Goal: Information Seeking & Learning: Learn about a topic

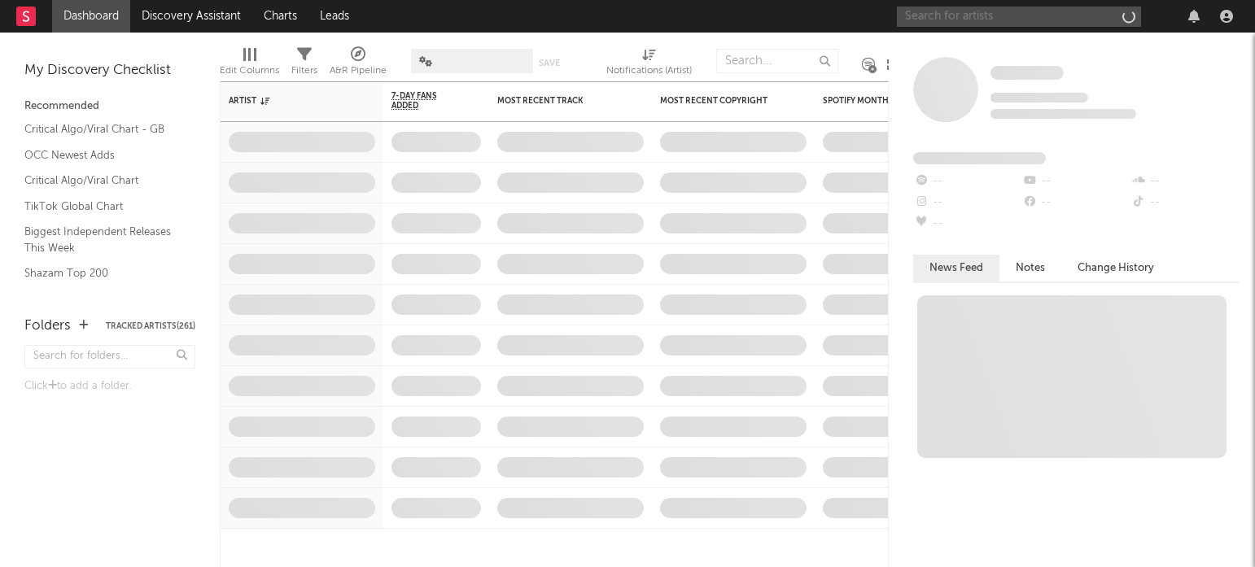
click at [1033, 13] on input "text" at bounding box center [1019, 17] width 244 height 20
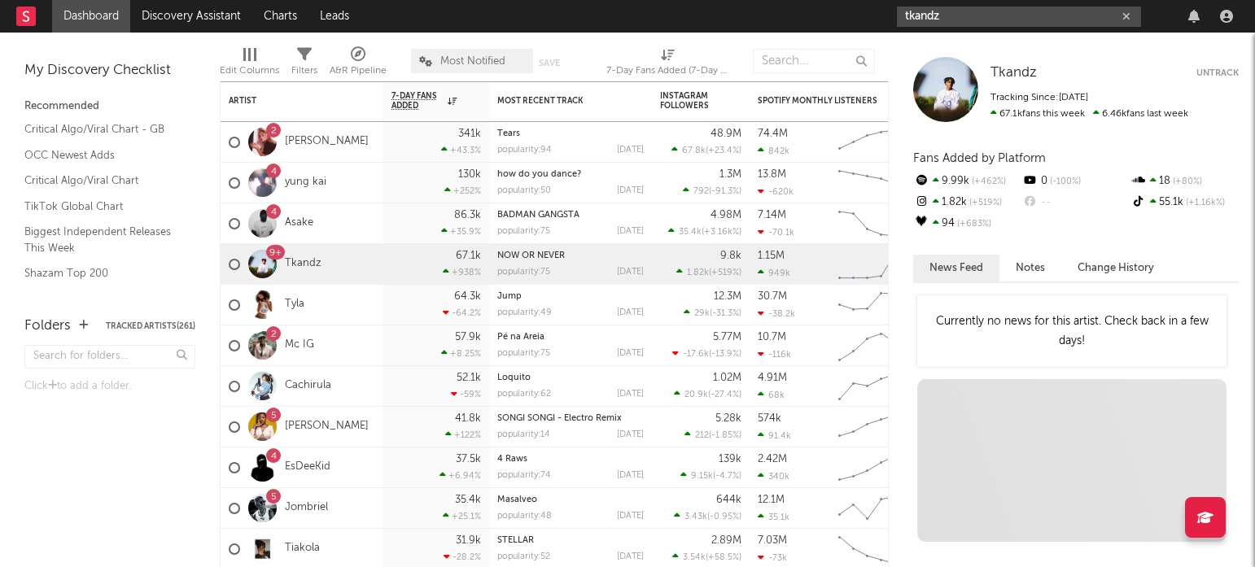
click at [957, 17] on input "tkandz" at bounding box center [1019, 17] width 244 height 20
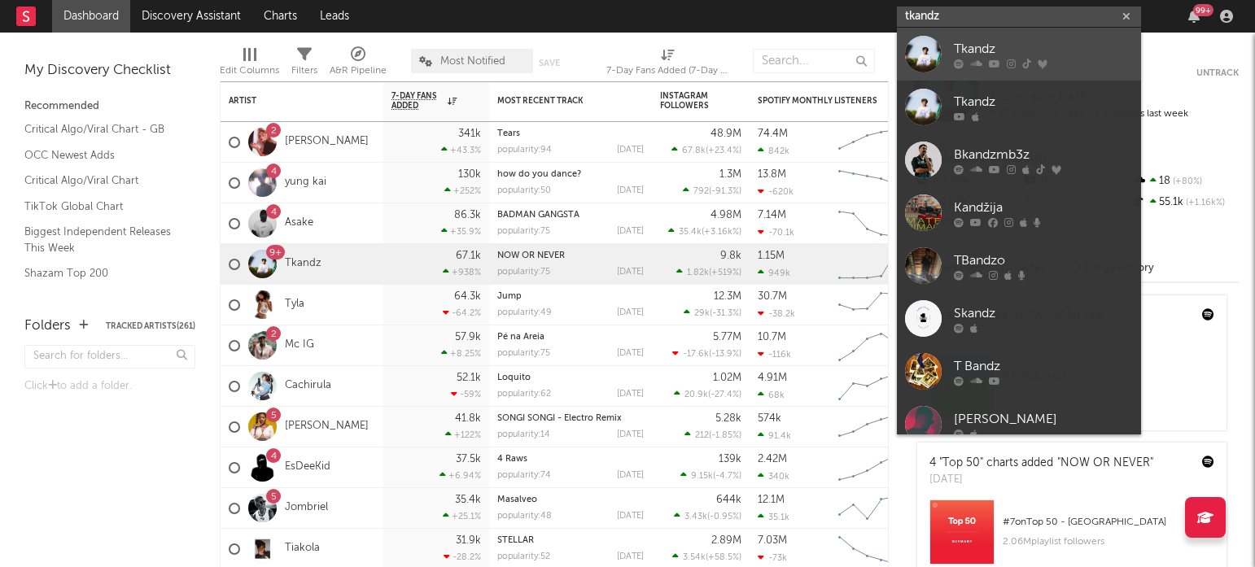
type input "tkandz"
click at [955, 39] on div "Tkandz" at bounding box center [1043, 49] width 179 height 20
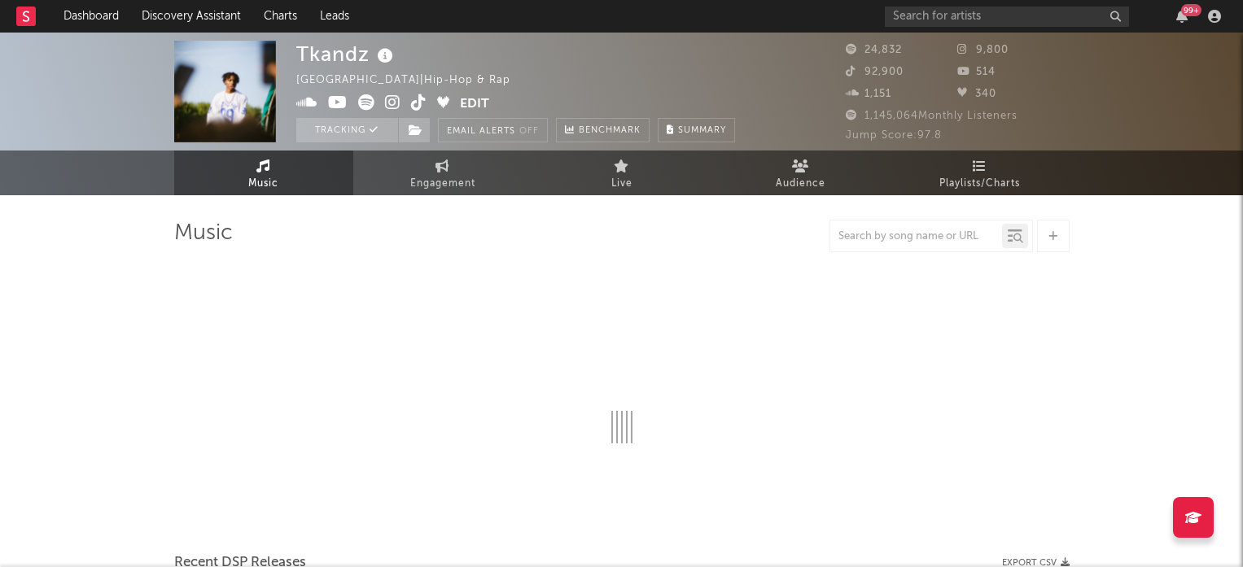
select select "6m"
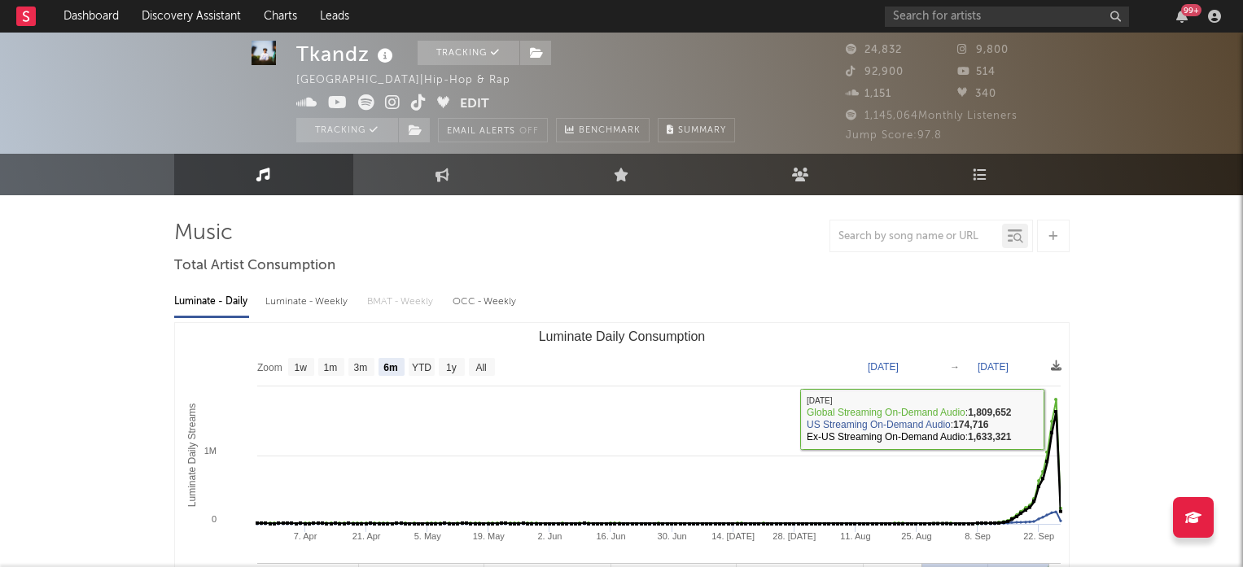
scroll to position [540, 0]
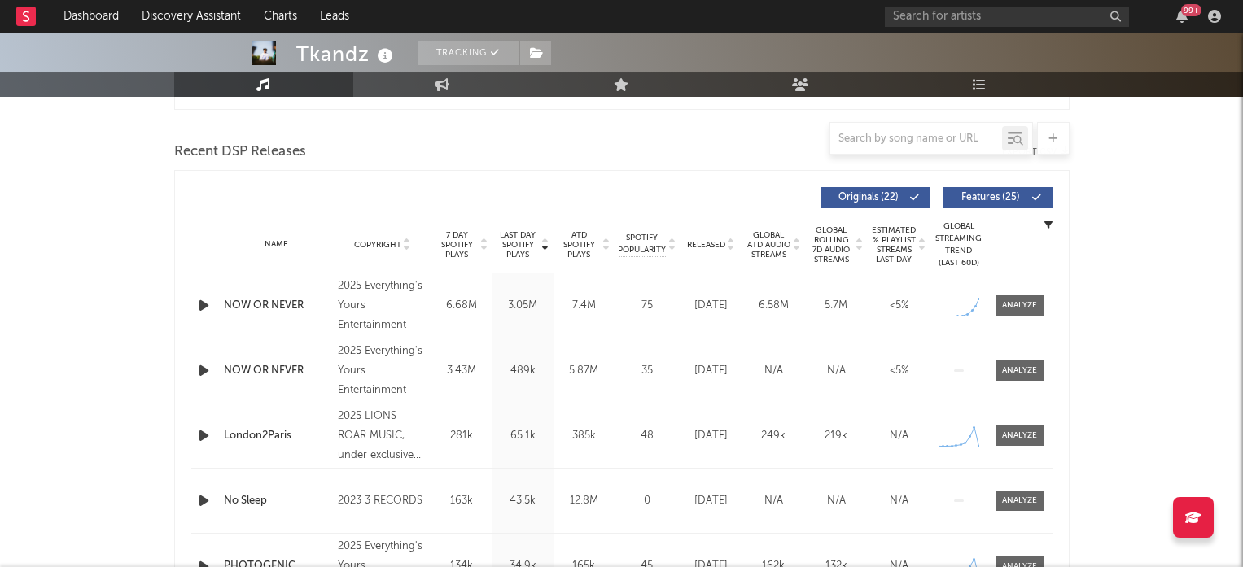
click at [1011, 323] on div "Name NOW OR NEVER Copyright 2025 Everything's Yours Entertainment Label Everyth…" at bounding box center [621, 306] width 861 height 64
click at [1011, 309] on div at bounding box center [1019, 306] width 35 height 12
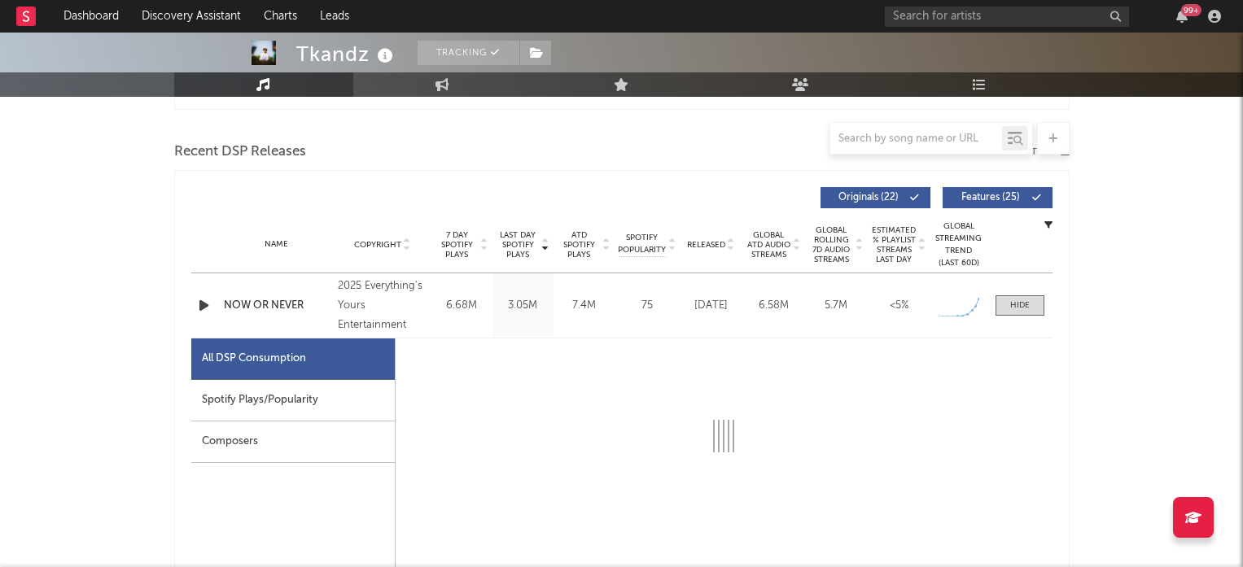
click at [287, 414] on div "Spotify Plays/Popularity" at bounding box center [293, 401] width 204 height 42
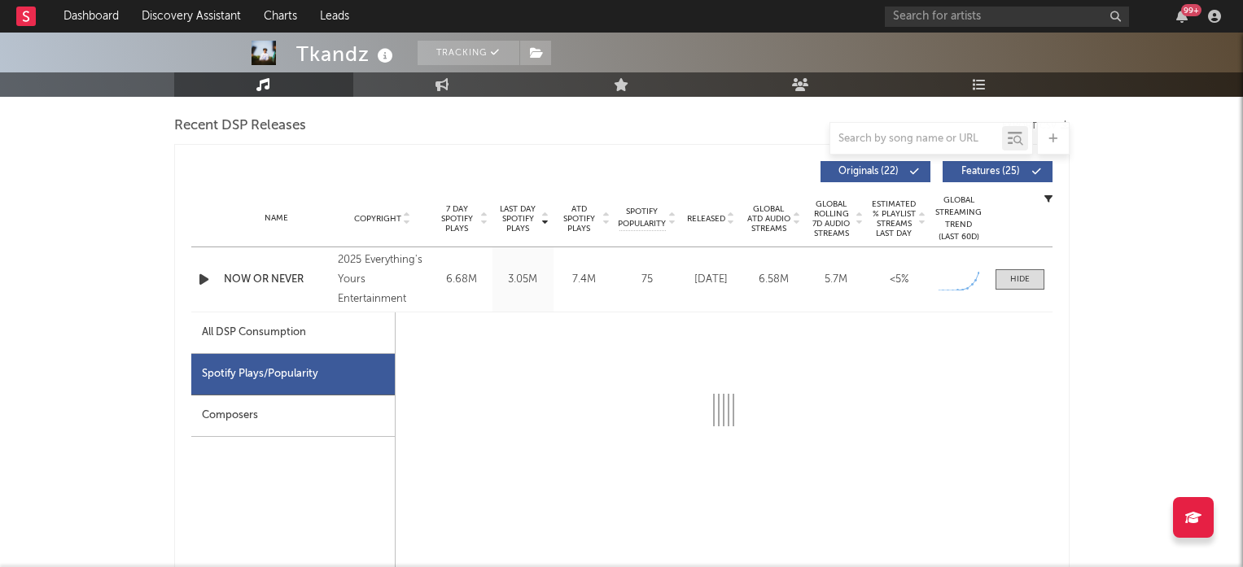
scroll to position [681, 0]
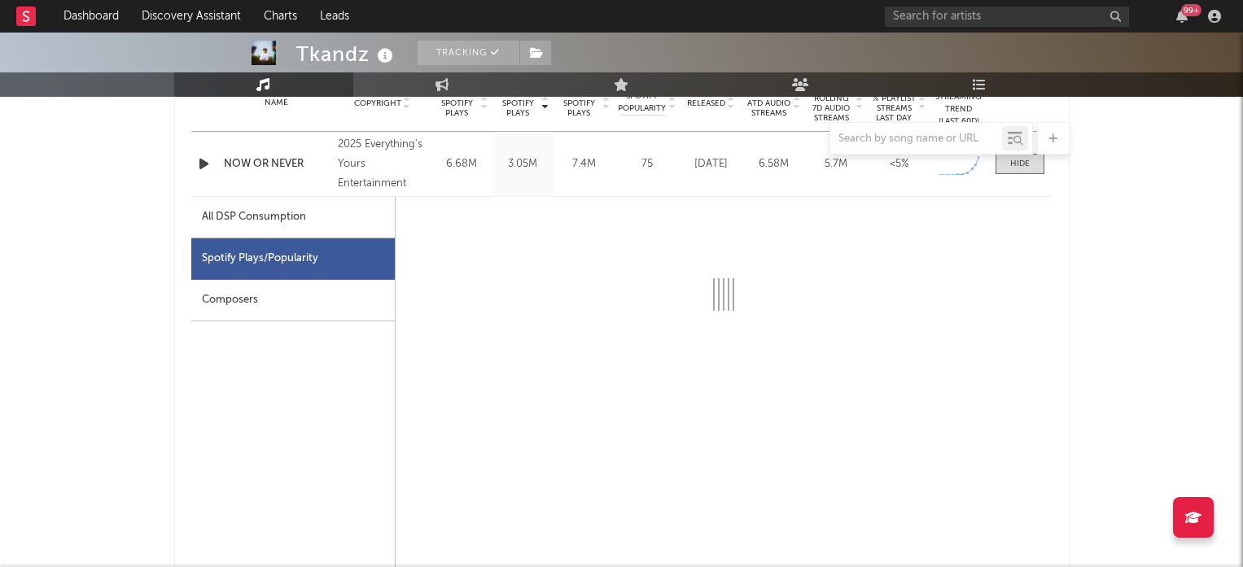
select select "1w"
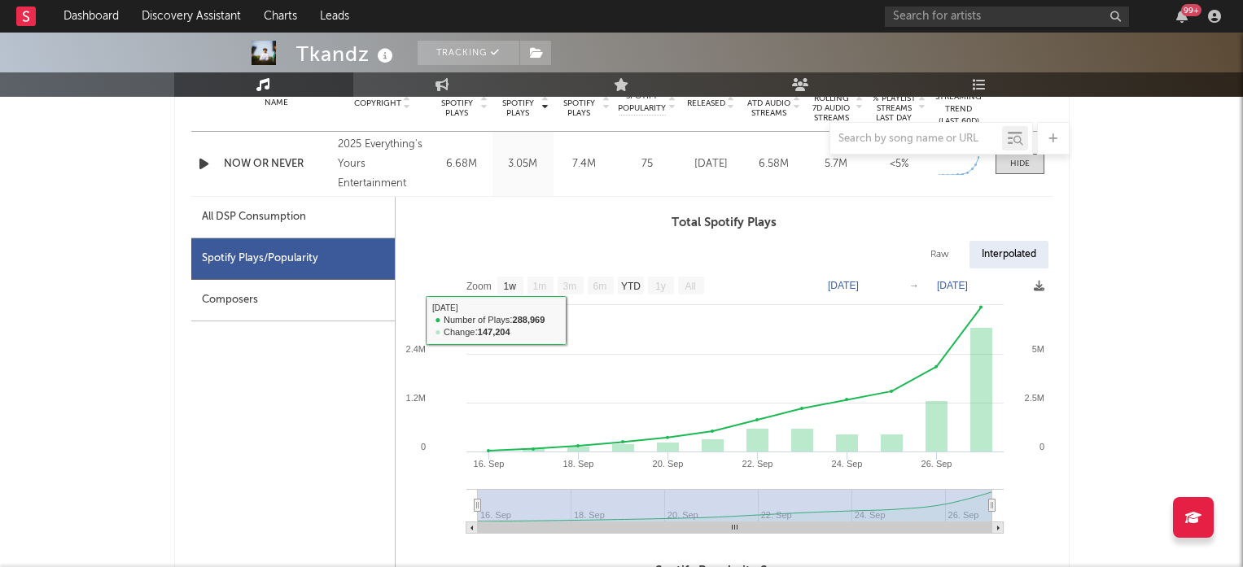
click at [249, 218] on div "All DSP Consumption" at bounding box center [254, 218] width 104 height 20
select select "1w"
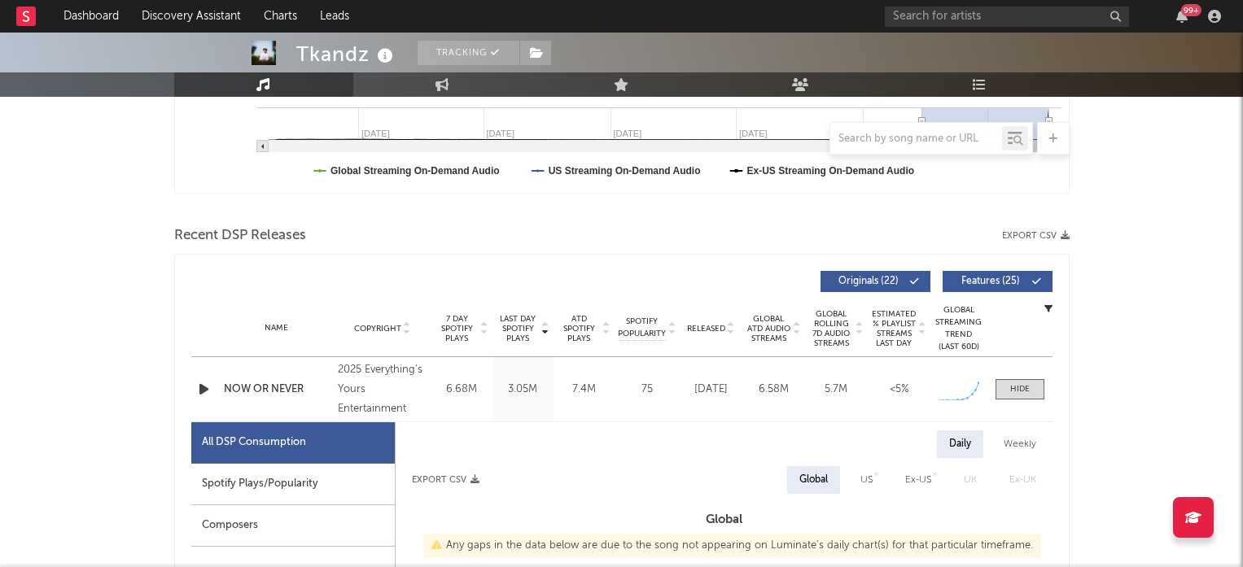
scroll to position [0, 0]
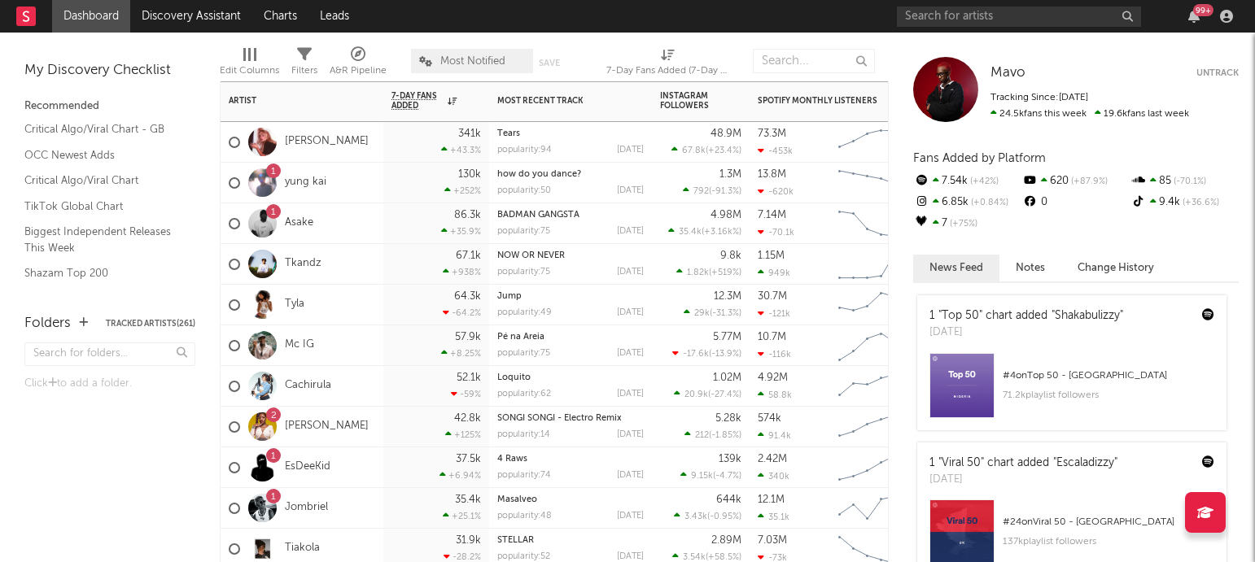
click at [350, 503] on div "1 Jombriel" at bounding box center [302, 508] width 163 height 41
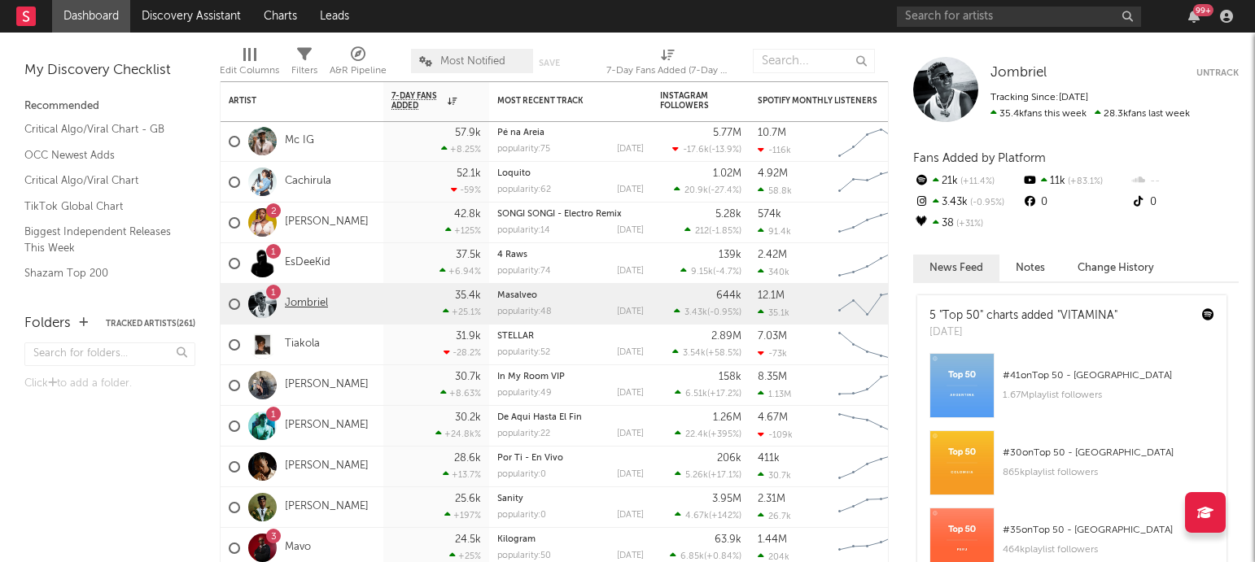
click at [291, 304] on link "Jombriel" at bounding box center [306, 304] width 43 height 14
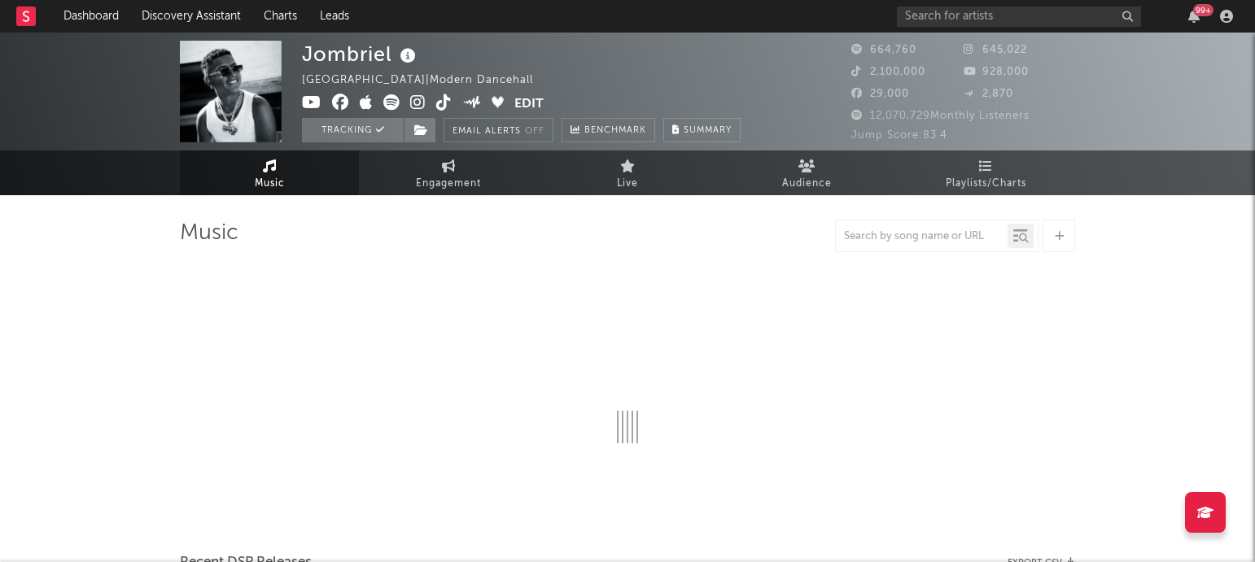
select select "6m"
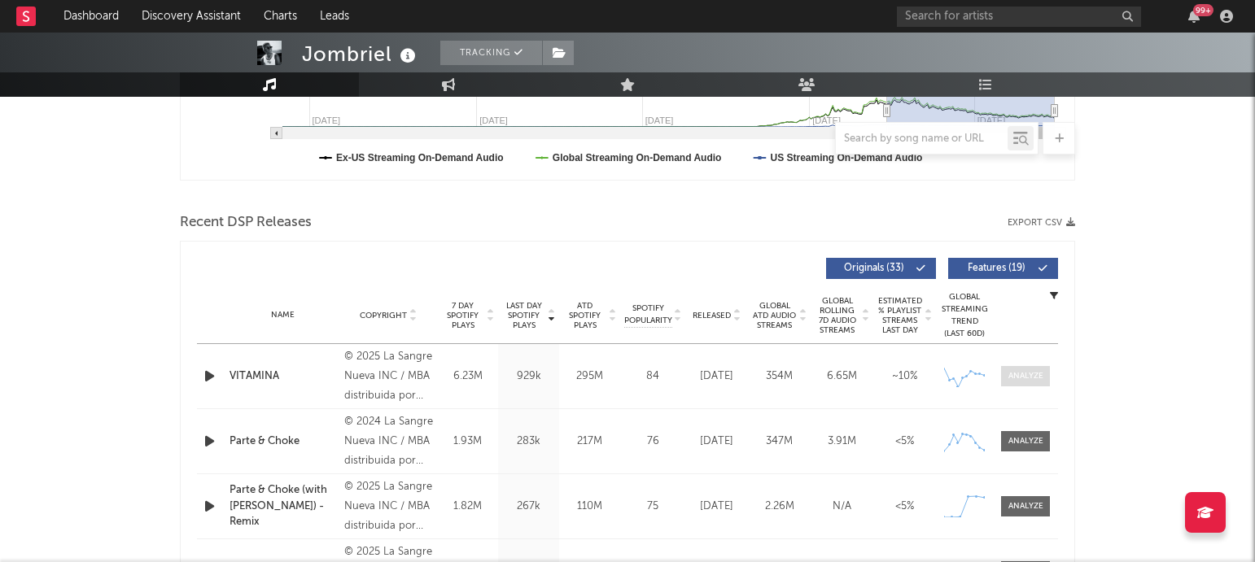
scroll to position [892, 0]
